Goal: Information Seeking & Learning: Find specific fact

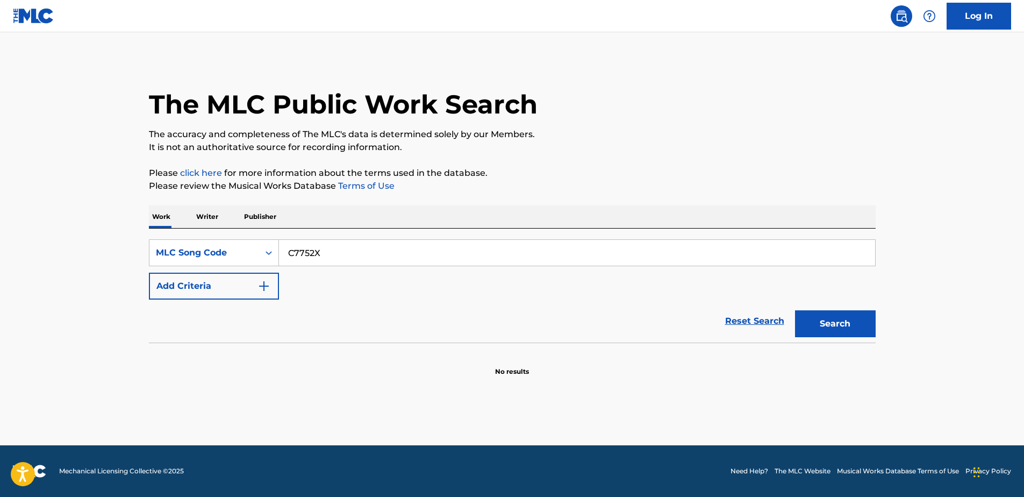
drag, startPoint x: 389, startPoint y: 254, endPoint x: 218, endPoint y: 227, distance: 172.6
click at [218, 227] on div "Work Writer Publisher SearchWithCriteriaf9e59237-3a2a-458e-b07d-adfc1fcda78b ML…" at bounding box center [512, 290] width 727 height 171
click at [328, 255] on input "C7752X" at bounding box center [577, 253] width 596 height 26
drag, startPoint x: 314, startPoint y: 253, endPoint x: 289, endPoint y: 248, distance: 25.6
click at [290, 248] on input "C7752X" at bounding box center [577, 253] width 596 height 26
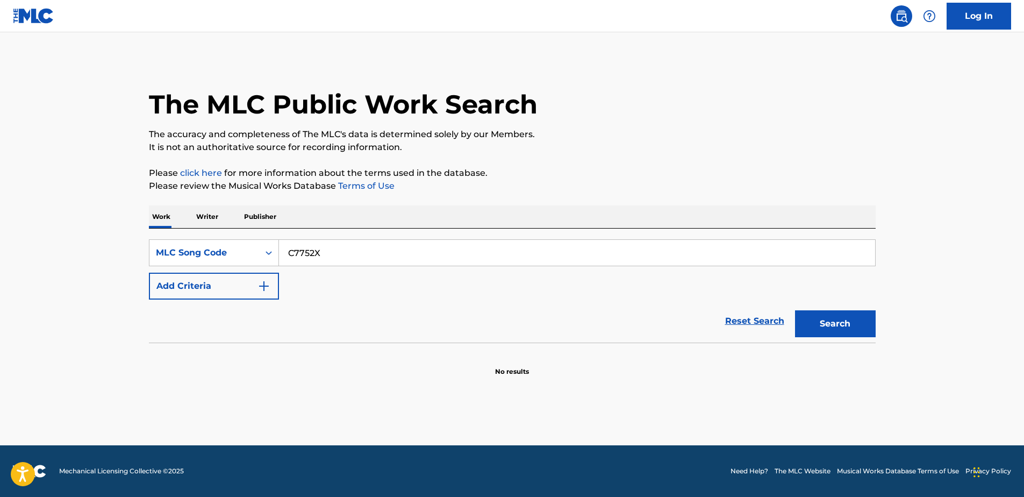
click at [366, 238] on div "SearchWithCriteriaf9e59237-3a2a-458e-b07d-adfc1fcda78b MLC Song Code C7752X Add…" at bounding box center [512, 285] width 727 height 114
click at [348, 248] on input "C7752X" at bounding box center [577, 253] width 596 height 26
click at [352, 247] on input "C7752" at bounding box center [577, 253] width 596 height 26
click at [346, 247] on input "C7752" at bounding box center [577, 253] width 596 height 26
click at [457, 258] on input "C7752" at bounding box center [577, 253] width 596 height 26
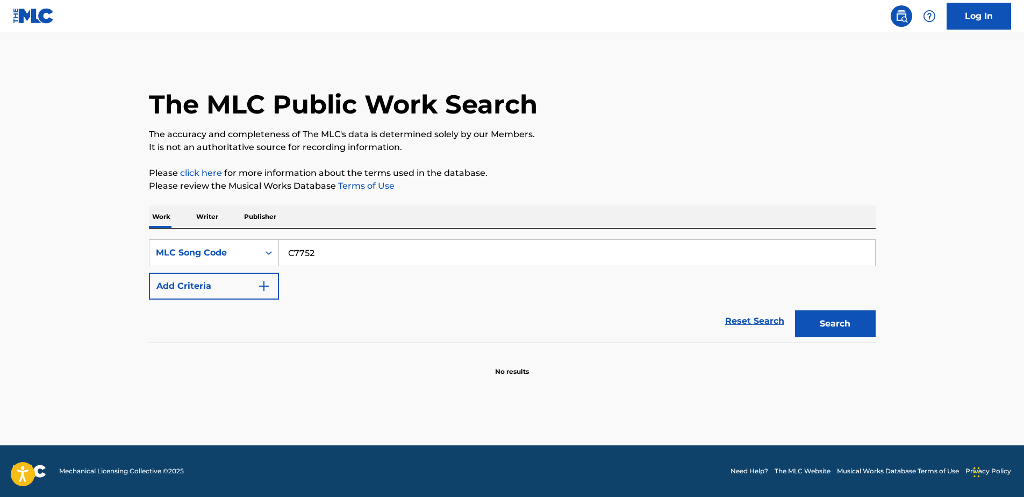
click at [457, 258] on input "C7752" at bounding box center [577, 253] width 596 height 26
click at [453, 259] on input "C7752" at bounding box center [577, 253] width 596 height 26
type input "C"
paste input "GO FI DEM"
drag, startPoint x: 343, startPoint y: 249, endPoint x: 266, endPoint y: 246, distance: 77.0
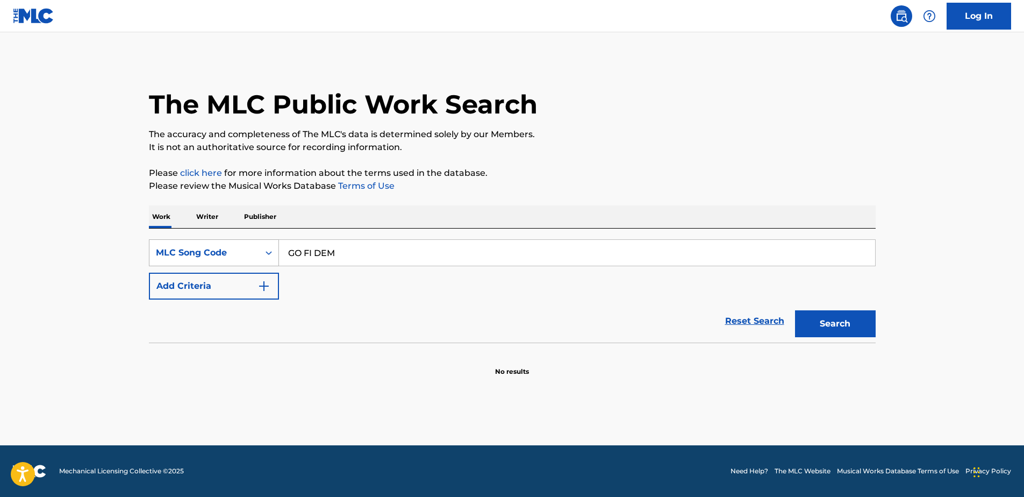
click at [266, 246] on div "SearchWithCriteriaf9e59237-3a2a-458e-b07d-adfc1fcda78b MLC Song Code GO FI DEM" at bounding box center [512, 252] width 727 height 27
paste input "2948L"
type input "G2948L"
click at [843, 310] on button "Search" at bounding box center [835, 323] width 81 height 27
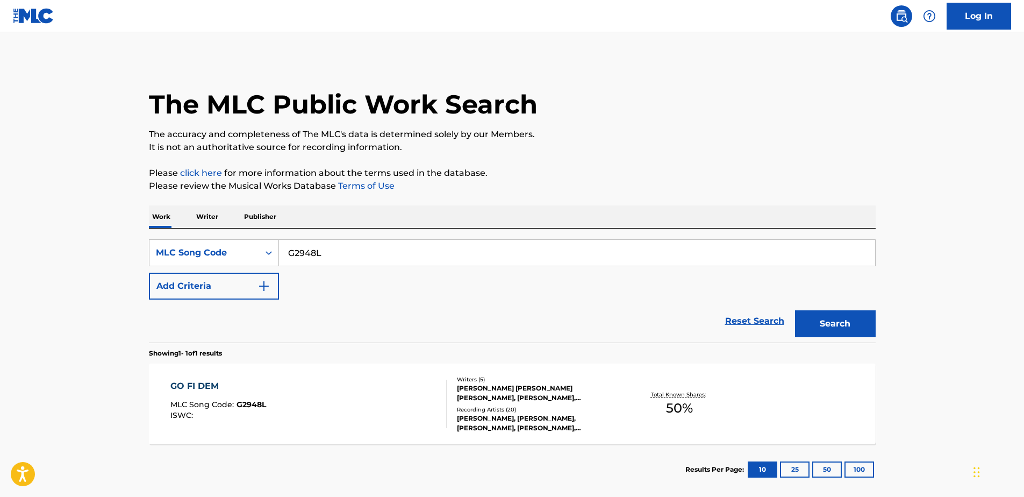
click at [288, 391] on div "GO FI DEM MLC Song Code : G2948L ISWC :" at bounding box center [308, 404] width 276 height 48
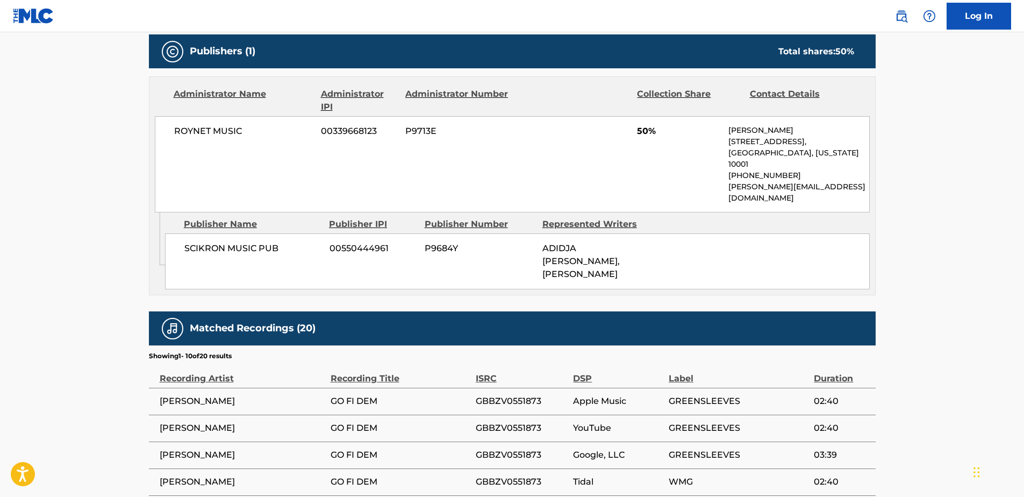
scroll to position [324, 0]
